Goal: Find specific page/section: Find specific page/section

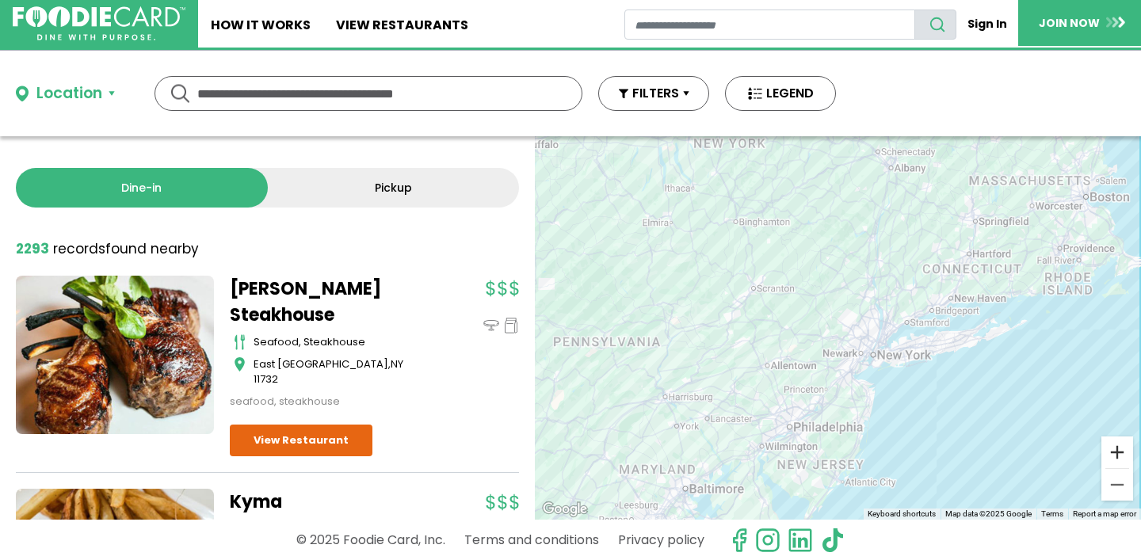
click at [1113, 460] on button "Zoom in" at bounding box center [1118, 453] width 32 height 32
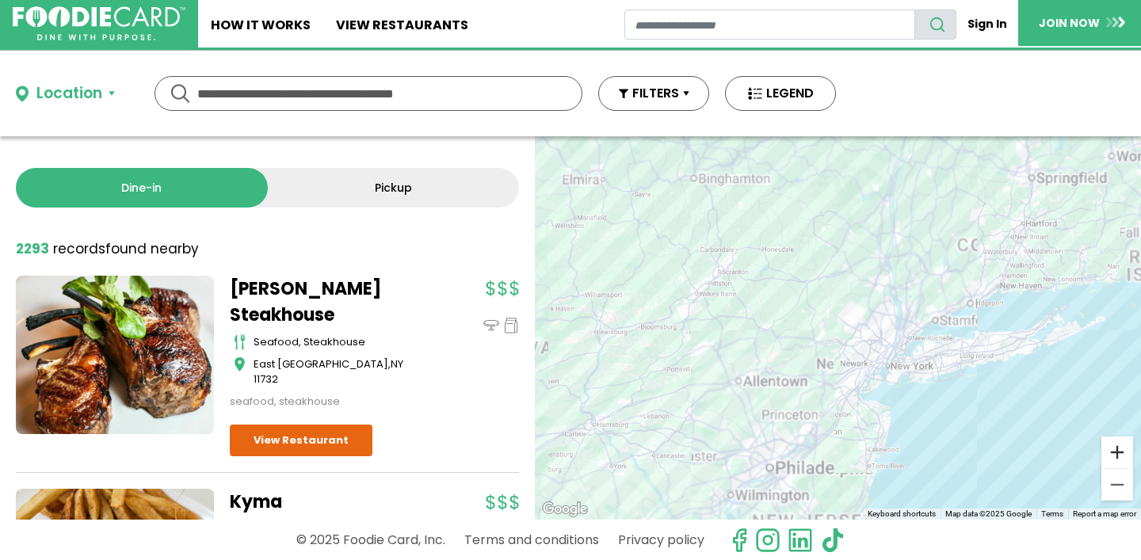
click at [1113, 460] on button "Zoom in" at bounding box center [1118, 453] width 32 height 32
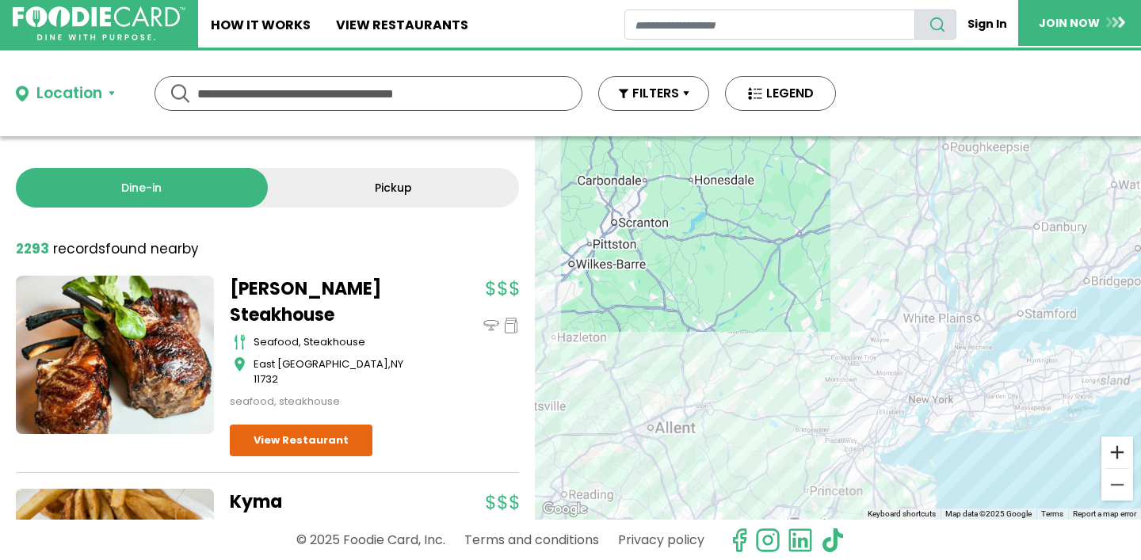
click at [1113, 460] on button "Zoom in" at bounding box center [1118, 453] width 32 height 32
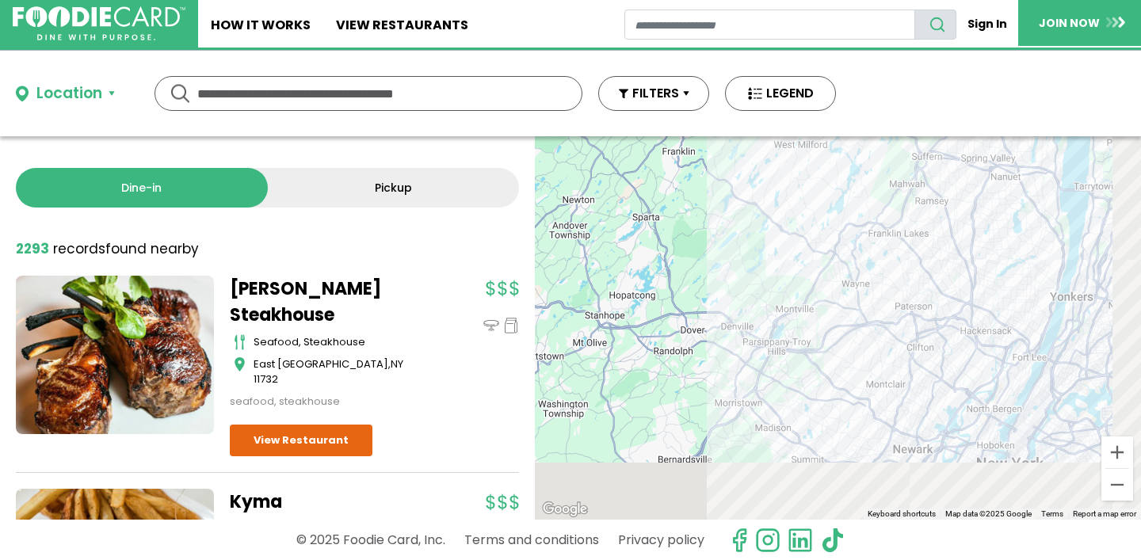
drag, startPoint x: 988, startPoint y: 434, endPoint x: 795, endPoint y: 292, distance: 239.7
click at [793, 292] on div at bounding box center [838, 328] width 606 height 384
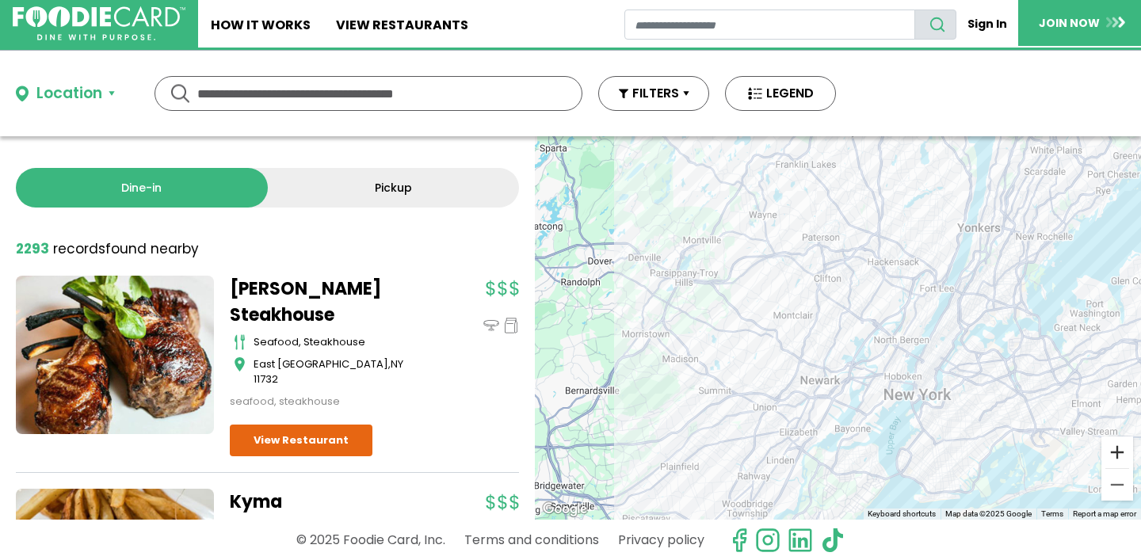
click at [1115, 449] on button "Zoom in" at bounding box center [1118, 453] width 32 height 32
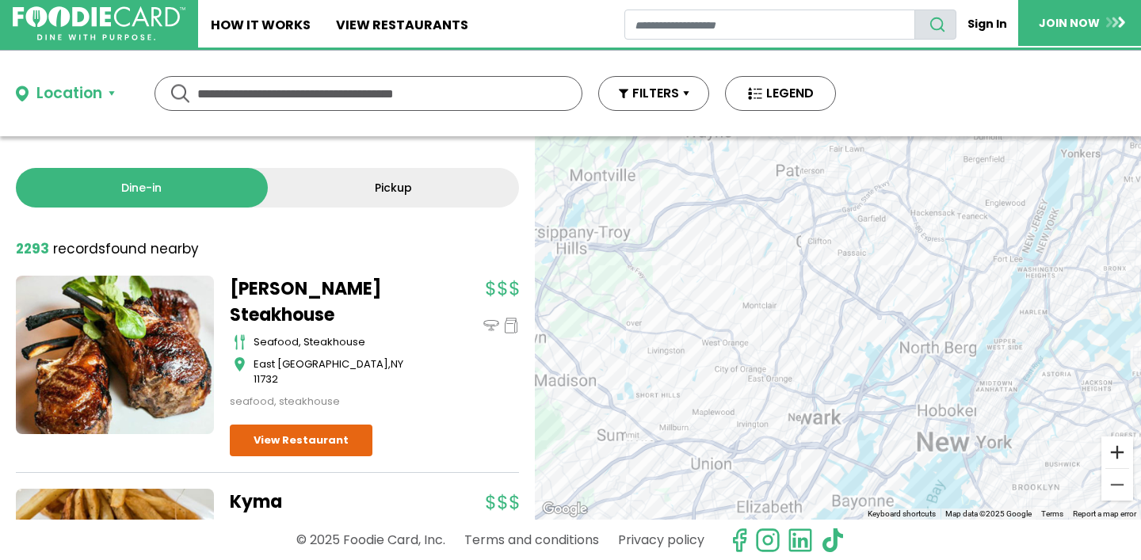
click at [1115, 449] on button "Zoom in" at bounding box center [1118, 453] width 32 height 32
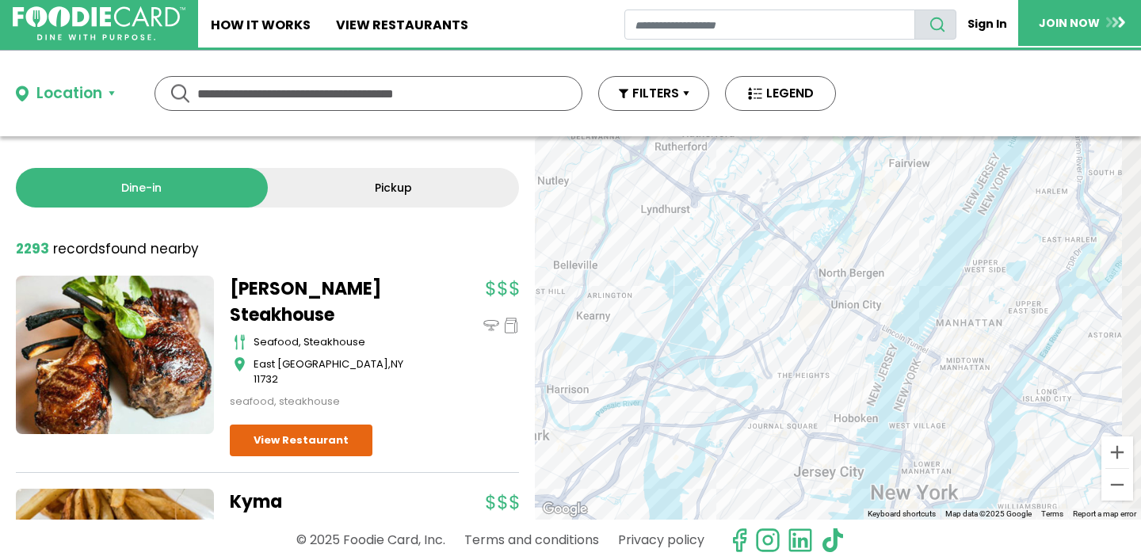
drag, startPoint x: 1003, startPoint y: 423, endPoint x: 747, endPoint y: 319, distance: 275.9
click at [755, 319] on div at bounding box center [838, 328] width 606 height 384
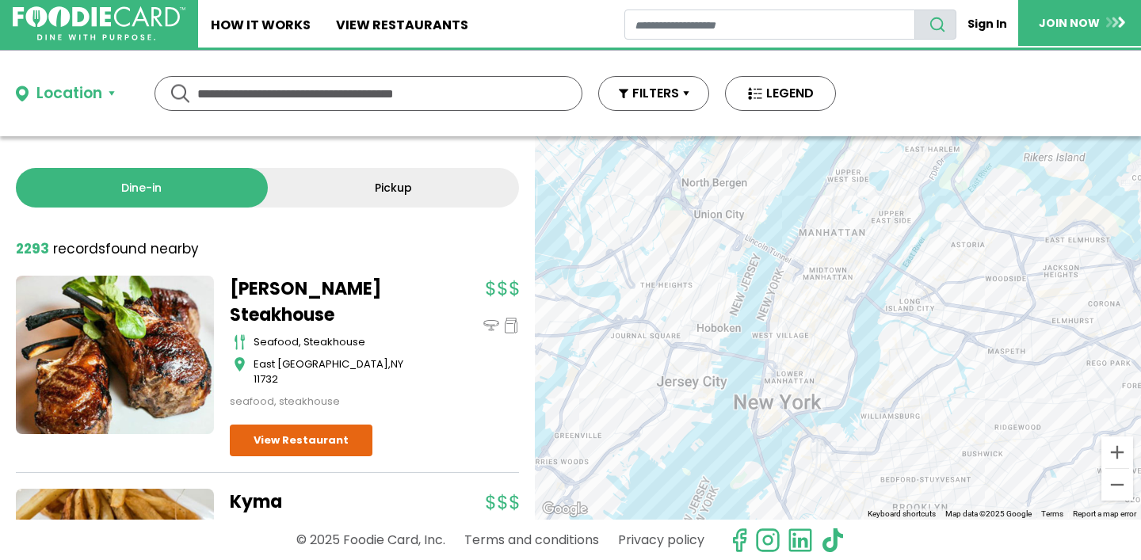
drag, startPoint x: 923, startPoint y: 388, endPoint x: 855, endPoint y: 316, distance: 99.8
click at [854, 317] on div at bounding box center [838, 328] width 606 height 384
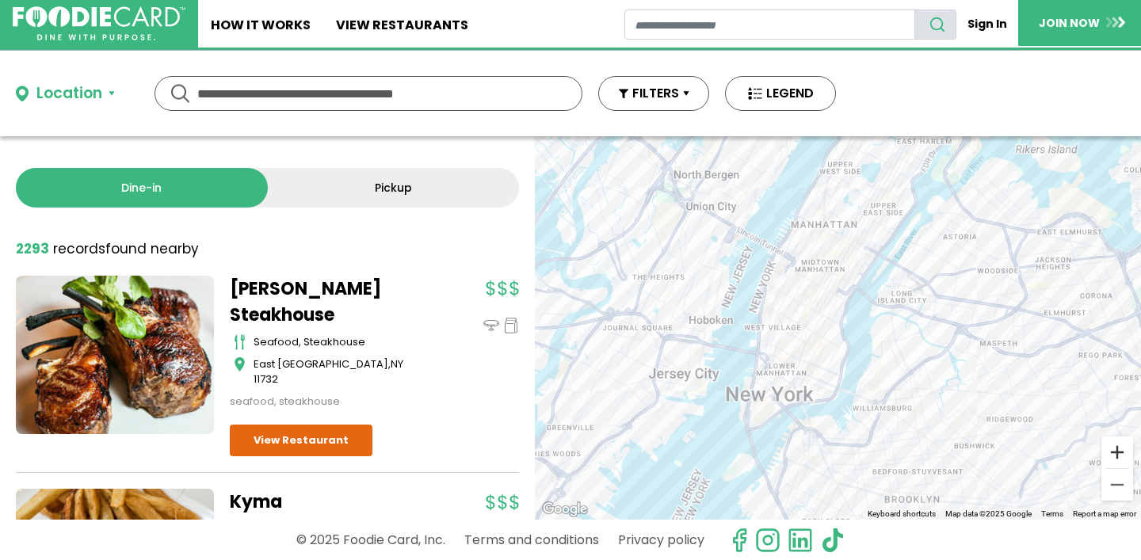
click at [1118, 455] on button "Zoom in" at bounding box center [1118, 453] width 32 height 32
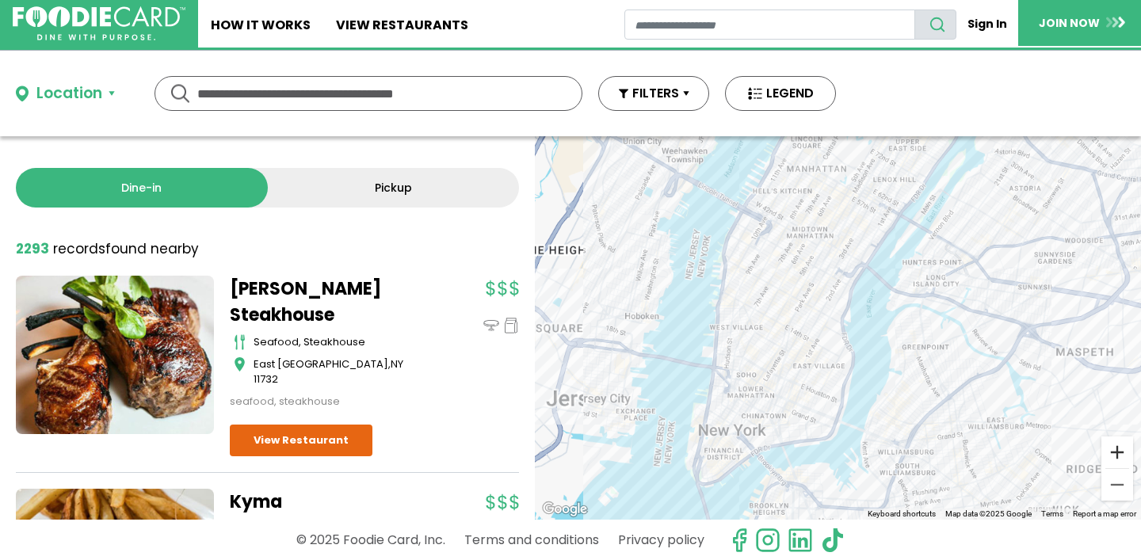
click at [1118, 455] on button "Zoom in" at bounding box center [1118, 453] width 32 height 32
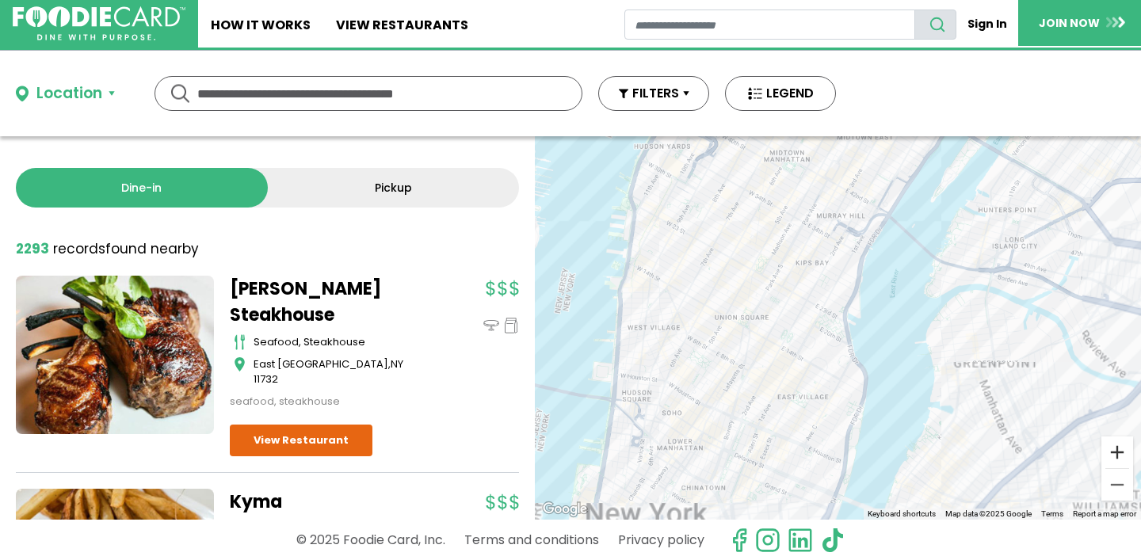
click at [1118, 455] on button "Zoom in" at bounding box center [1118, 453] width 32 height 32
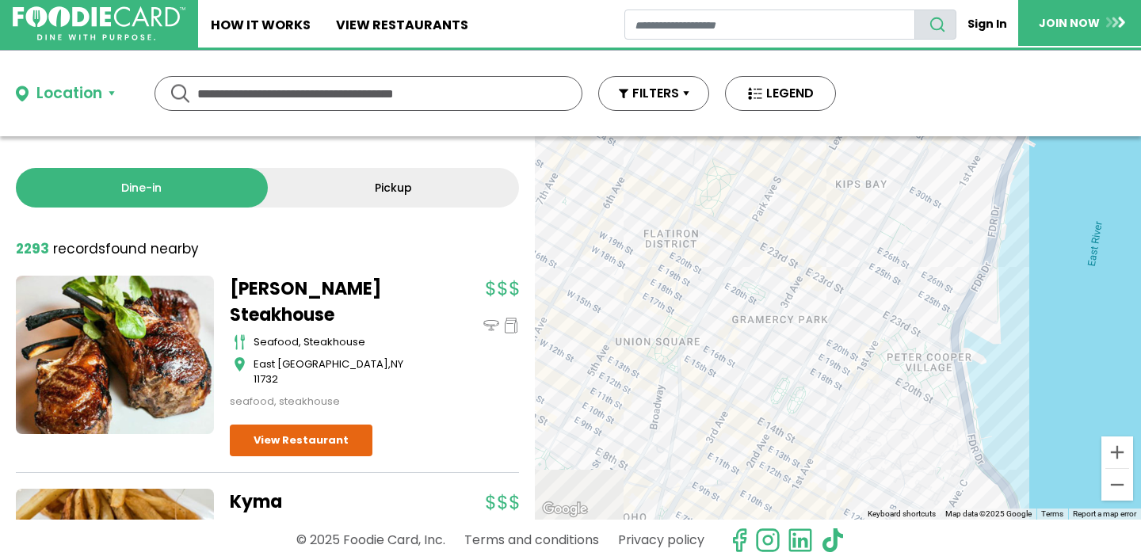
drag, startPoint x: 826, startPoint y: 354, endPoint x: 936, endPoint y: 434, distance: 136.7
click at [936, 434] on div at bounding box center [838, 328] width 606 height 384
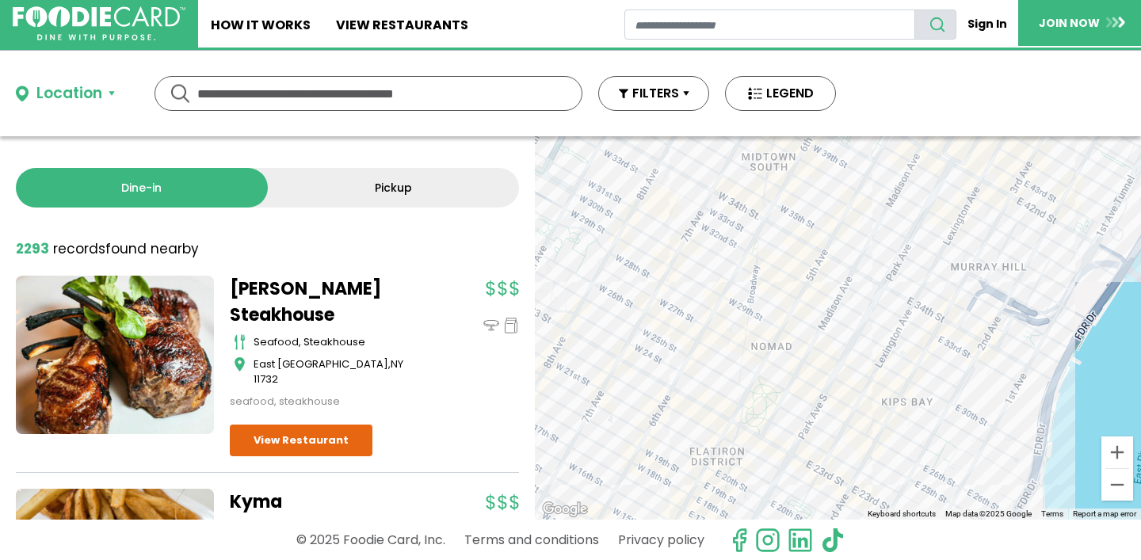
drag, startPoint x: 778, startPoint y: 325, endPoint x: 818, endPoint y: 503, distance: 182.9
click at [817, 503] on div at bounding box center [838, 328] width 606 height 384
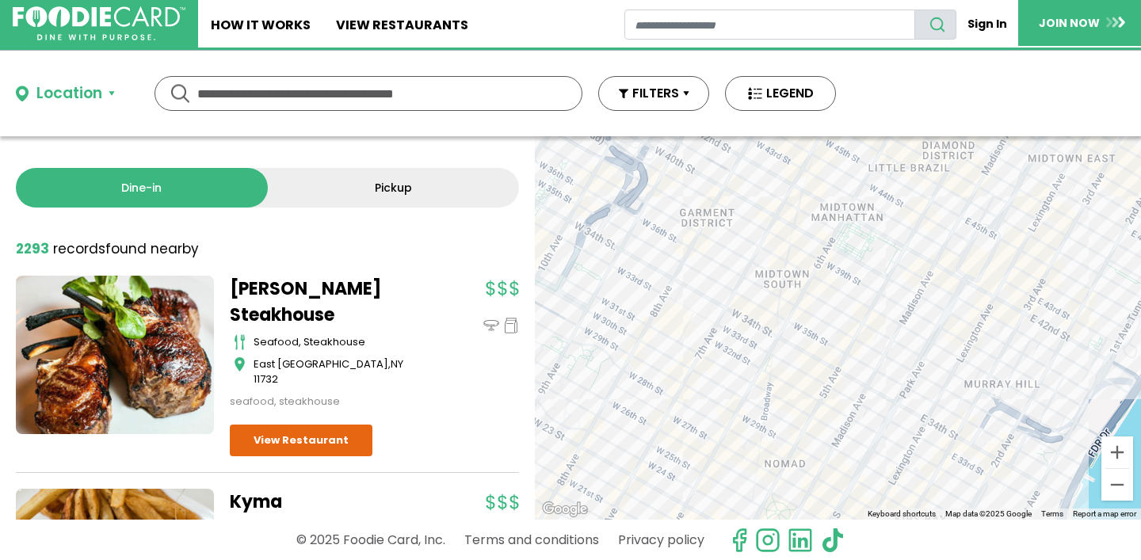
drag, startPoint x: 835, startPoint y: 354, endPoint x: 847, endPoint y: 471, distance: 117.9
click at [847, 471] on div at bounding box center [838, 328] width 606 height 384
